Goal: Navigation & Orientation: Find specific page/section

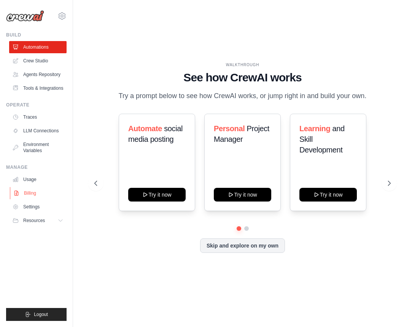
click at [33, 193] on link "Billing" at bounding box center [38, 193] width 57 height 12
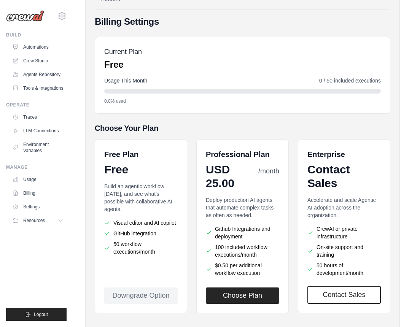
scroll to position [90, 0]
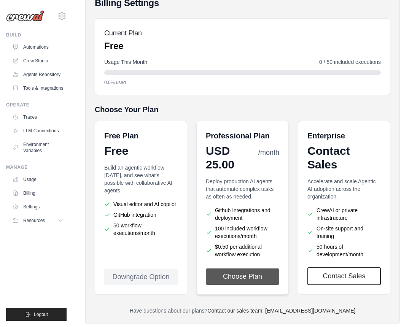
click at [229, 276] on button "Choose Plan" at bounding box center [242, 276] width 73 height 16
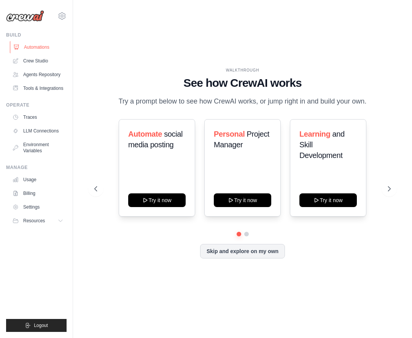
click at [31, 47] on link "Automations" at bounding box center [38, 47] width 57 height 12
click at [30, 206] on link "Settings" at bounding box center [38, 207] width 57 height 12
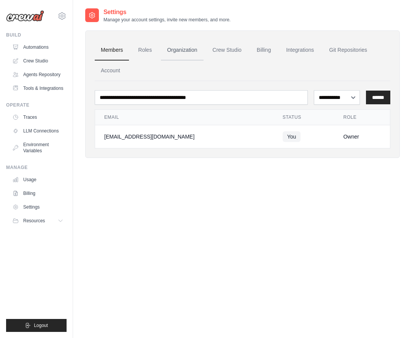
click at [193, 54] on link "Organization" at bounding box center [182, 50] width 42 height 21
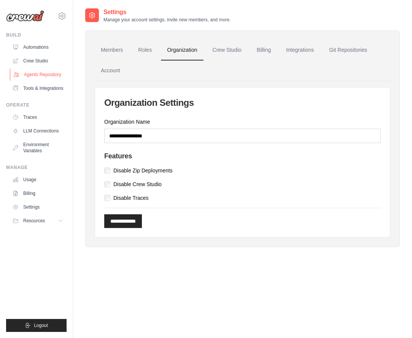
click at [34, 75] on link "Agents Repository" at bounding box center [38, 74] width 57 height 12
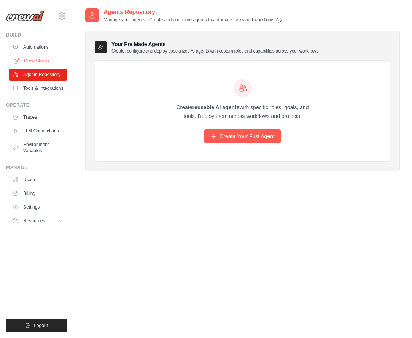
click at [38, 61] on link "Crew Studio" at bounding box center [38, 61] width 57 height 12
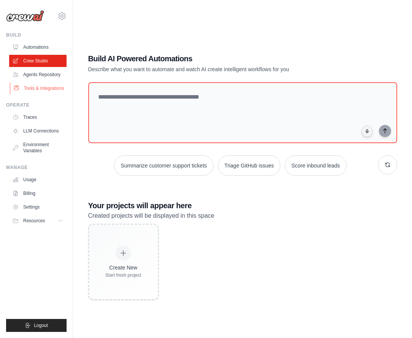
click at [36, 89] on link "Tools & Integrations" at bounding box center [38, 88] width 57 height 12
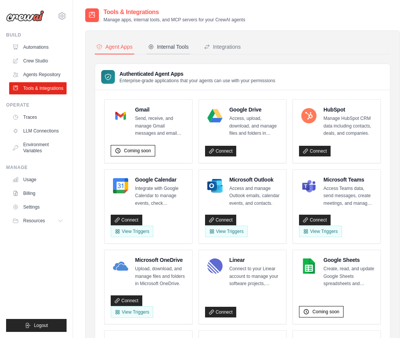
click at [169, 47] on div "Internal Tools" at bounding box center [168, 47] width 41 height 8
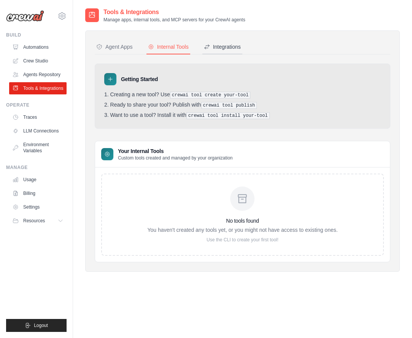
click at [224, 47] on div "Integrations" at bounding box center [222, 47] width 37 height 8
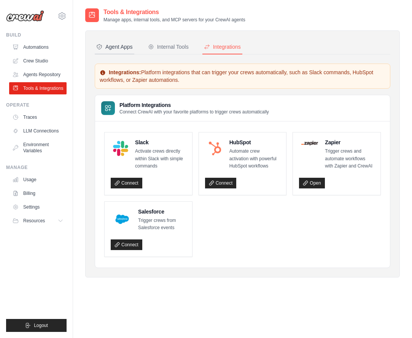
click at [114, 42] on button "Agent Apps" at bounding box center [115, 47] width 40 height 14
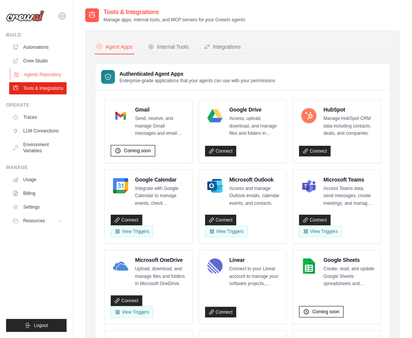
click at [28, 77] on link "Agents Repository" at bounding box center [38, 74] width 57 height 12
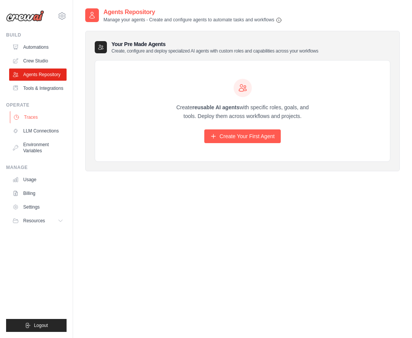
click at [31, 115] on link "Traces" at bounding box center [38, 117] width 57 height 12
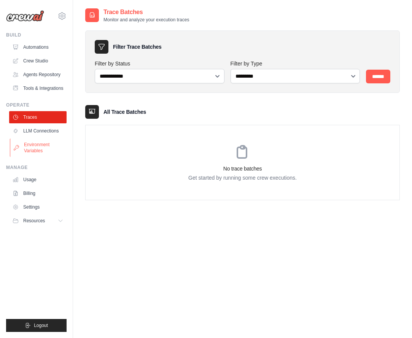
click at [31, 146] on link "Environment Variables" at bounding box center [38, 147] width 57 height 18
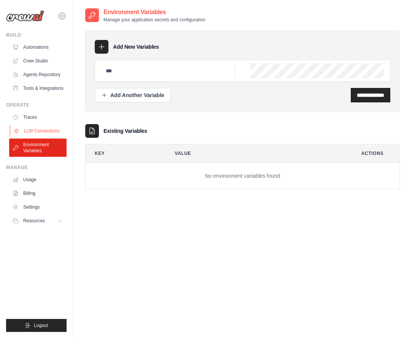
click at [40, 130] on link "LLM Connections" at bounding box center [38, 131] width 57 height 12
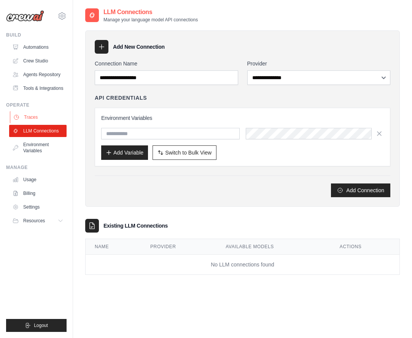
click at [35, 117] on link "Traces" at bounding box center [38, 117] width 57 height 12
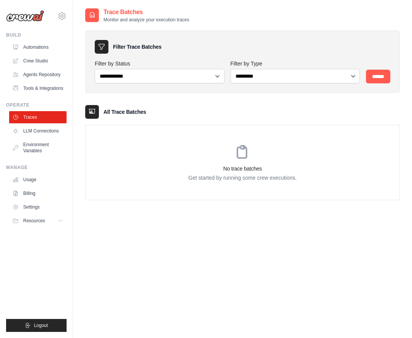
drag, startPoint x: 27, startPoint y: 17, endPoint x: -67, endPoint y: 39, distance: 96.6
click at [12, 20] on img at bounding box center [25, 15] width 38 height 11
click at [16, 19] on img at bounding box center [25, 15] width 38 height 11
click at [44, 48] on link "Automations" at bounding box center [38, 47] width 57 height 12
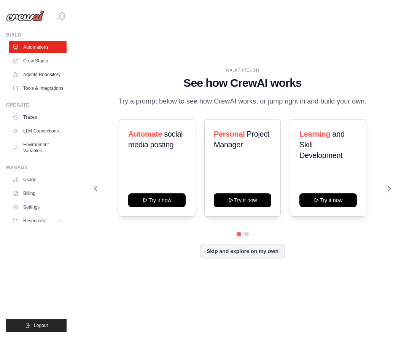
drag, startPoint x: 17, startPoint y: 17, endPoint x: 13, endPoint y: 19, distance: 4.5
click at [13, 19] on img at bounding box center [25, 15] width 38 height 11
click at [46, 49] on link "Automations" at bounding box center [38, 47] width 57 height 12
click at [62, 16] on icon at bounding box center [61, 15] width 9 height 9
click at [69, 48] on icon at bounding box center [67, 47] width 6 height 6
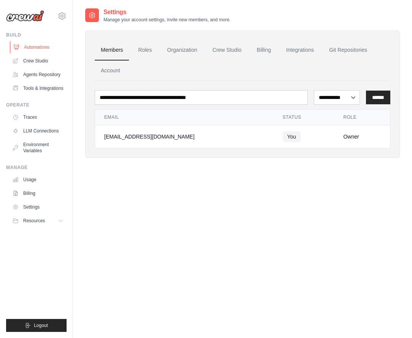
click at [41, 50] on link "Automations" at bounding box center [38, 47] width 57 height 12
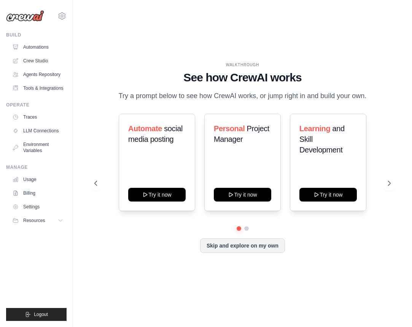
click at [33, 17] on img at bounding box center [25, 15] width 38 height 11
drag, startPoint x: 33, startPoint y: 17, endPoint x: 10, endPoint y: 17, distance: 22.4
click at [10, 17] on img at bounding box center [25, 15] width 38 height 11
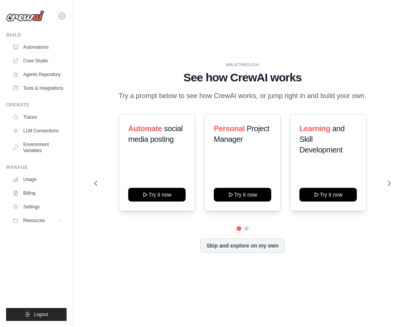
click at [10, 17] on img at bounding box center [25, 15] width 38 height 11
click at [89, 35] on div "WALKTHROUGH See how CrewAI works Try a prompt below to see how CrewAI works, or…" at bounding box center [242, 164] width 314 height 312
